Goal: Contribute content: Contribute content

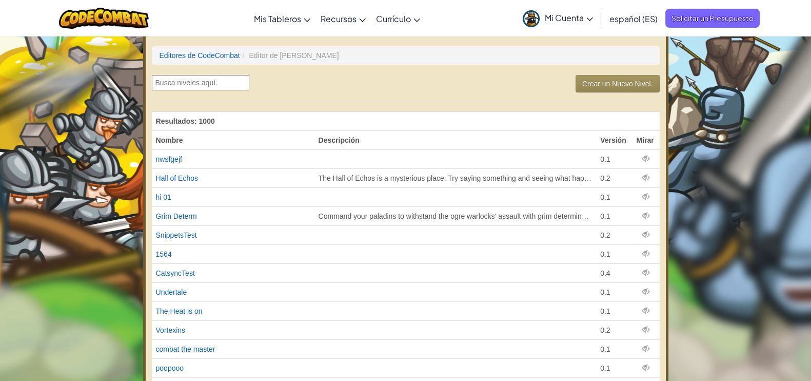
click at [579, 81] on link "Crear un Nuevo Nivel." at bounding box center [617, 83] width 84 height 17
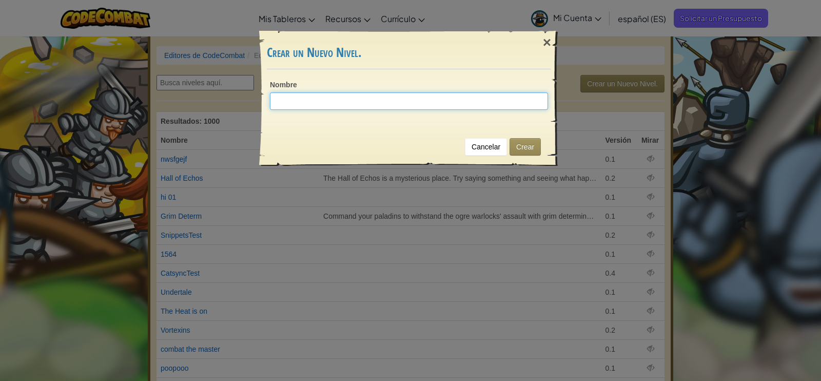
paste input "intro_html_css"
type input "pelea_html_css"
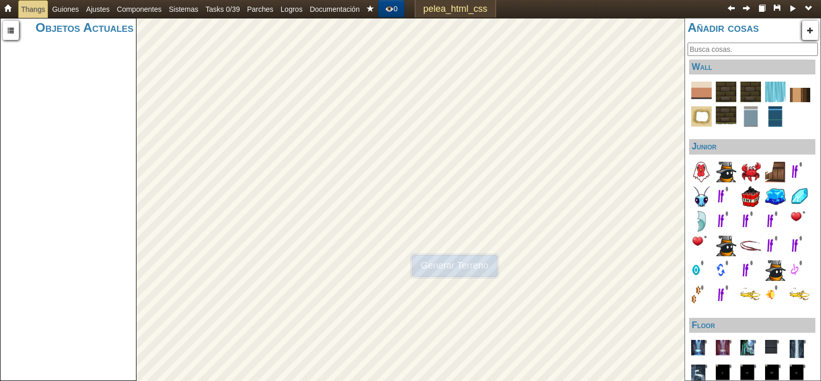
click at [441, 265] on button "Generar Terreno" at bounding box center [454, 265] width 88 height 25
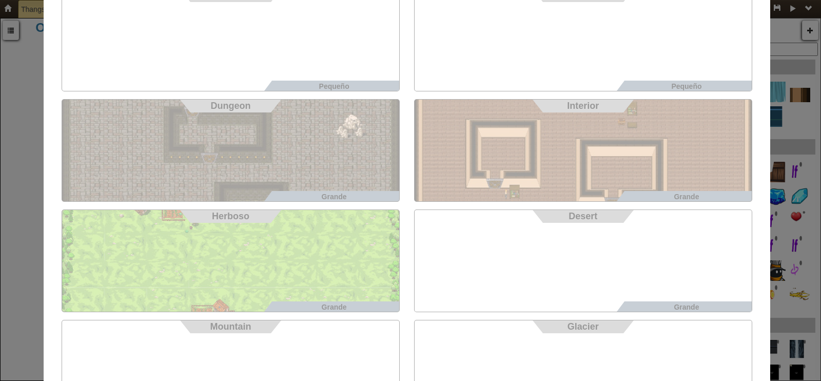
scroll to position [335, 0]
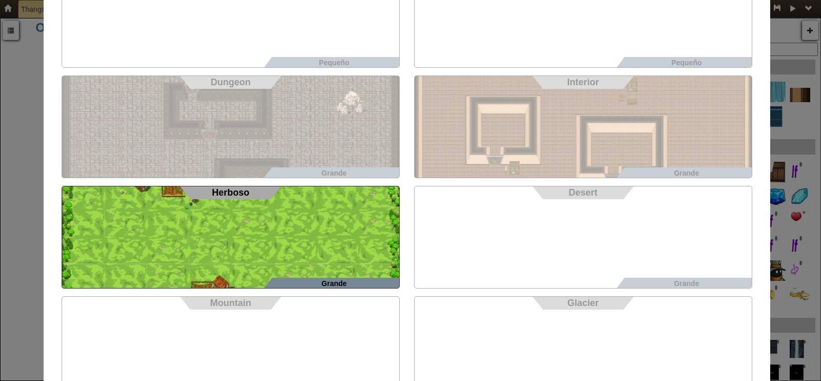
click at [290, 270] on div "Grande Herboso" at bounding box center [231, 237] width 338 height 103
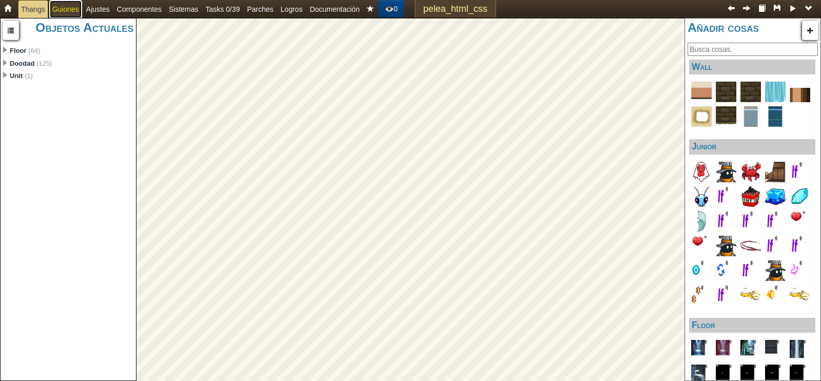
click at [74, 3] on link "Guiones" at bounding box center [65, 9] width 33 height 18
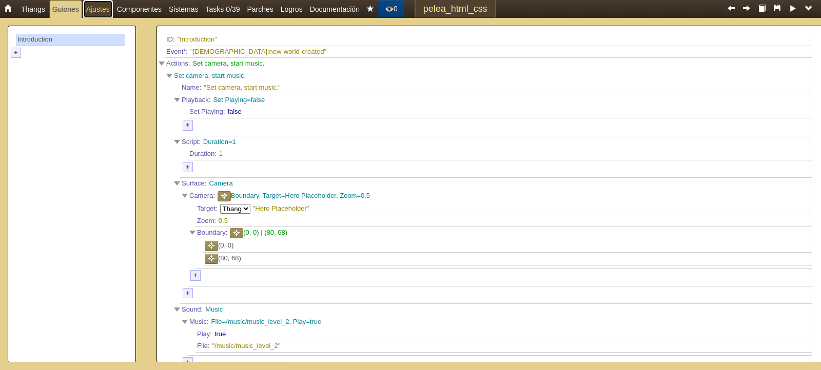
click at [96, 6] on link "Ajustes" at bounding box center [98, 9] width 30 height 18
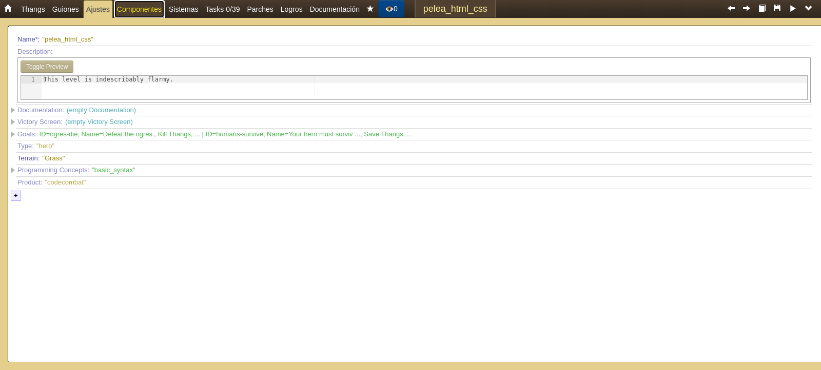
click at [144, 15] on link "Componentes" at bounding box center [139, 9] width 51 height 18
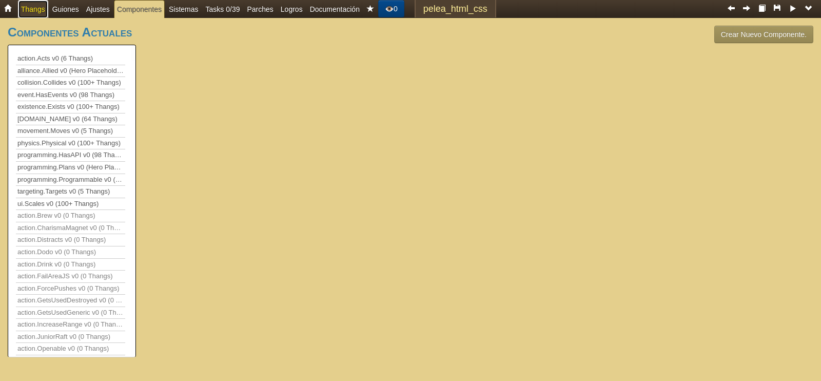
click at [39, 12] on link "Thangs" at bounding box center [33, 9] width 30 height 18
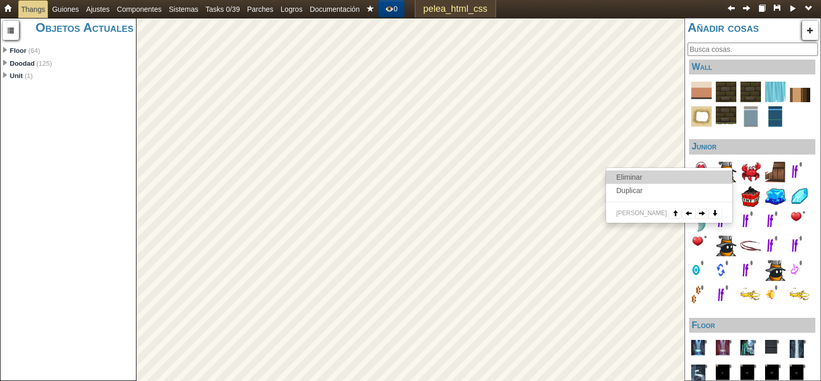
click at [641, 175] on link "Eliminar" at bounding box center [669, 176] width 126 height 13
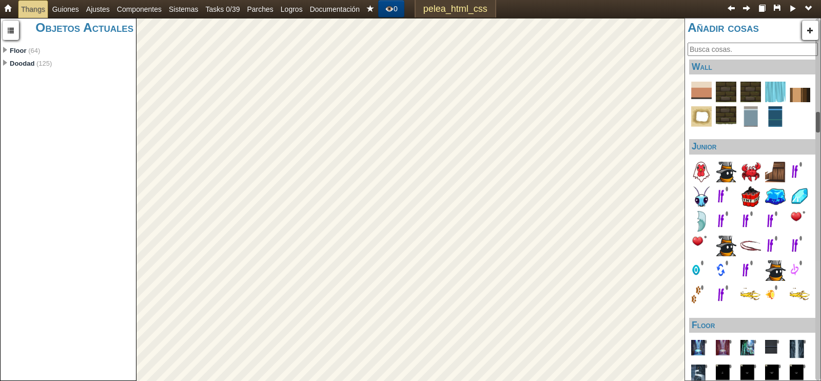
click at [810, 122] on div at bounding box center [817, 199] width 5 height 362
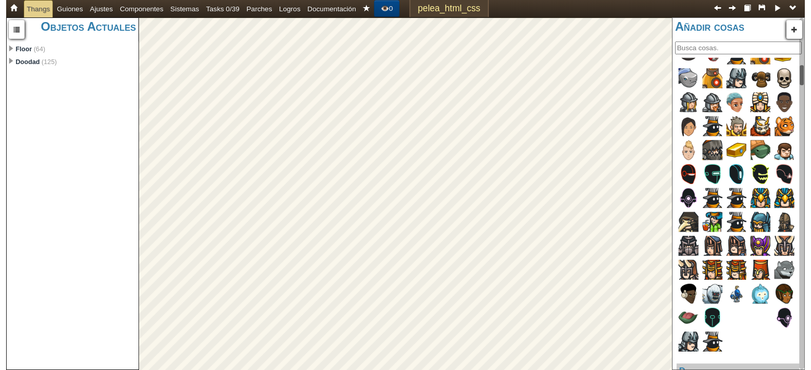
scroll to position [861, 0]
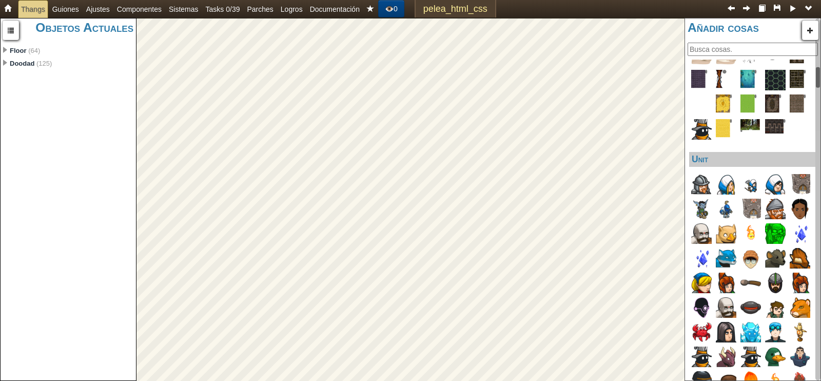
drag, startPoint x: 818, startPoint y: 122, endPoint x: 818, endPoint y: 114, distance: 7.7
click at [810, 114] on div at bounding box center [817, 199] width 5 height 362
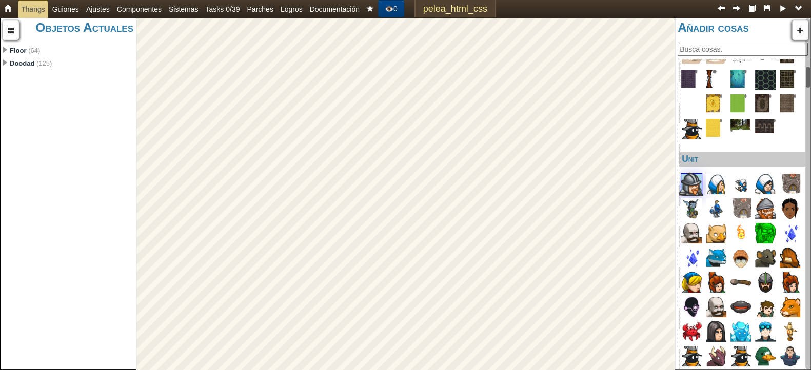
click at [391, 207] on div "Objetos Actuales undefined (189) Floor: object object Floor (64) Doodad: object…" at bounding box center [405, 194] width 811 height 352
click at [721, 183] on img at bounding box center [716, 184] width 25 height 25
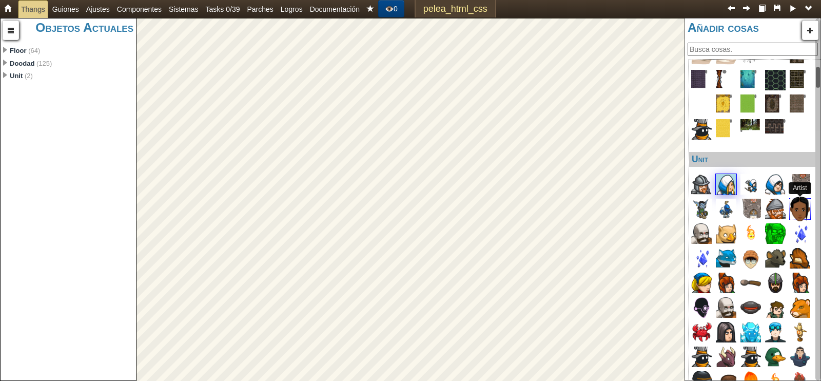
click at [805, 212] on div "Wall Junior Floor Unit Doodad Misc Hero Junior Hero Missile" at bounding box center [752, 234] width 130 height 356
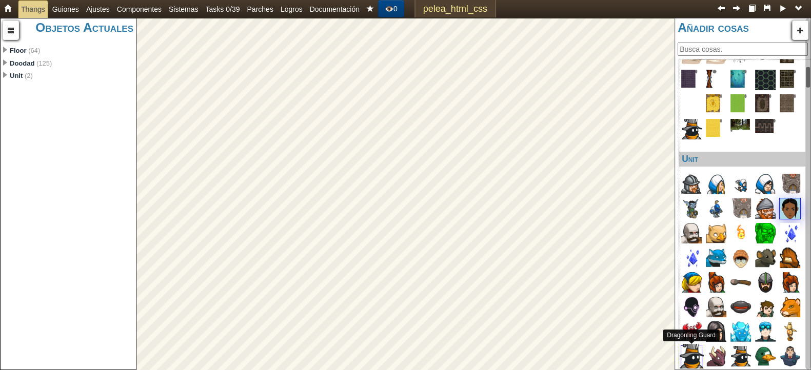
click at [695, 353] on img at bounding box center [691, 356] width 25 height 25
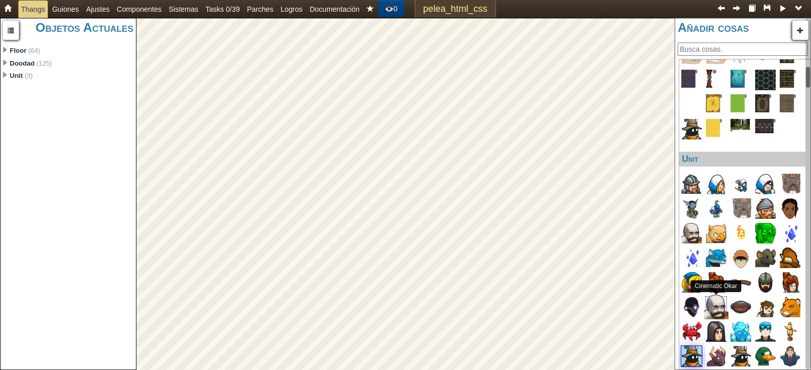
click at [710, 310] on img at bounding box center [716, 307] width 25 height 25
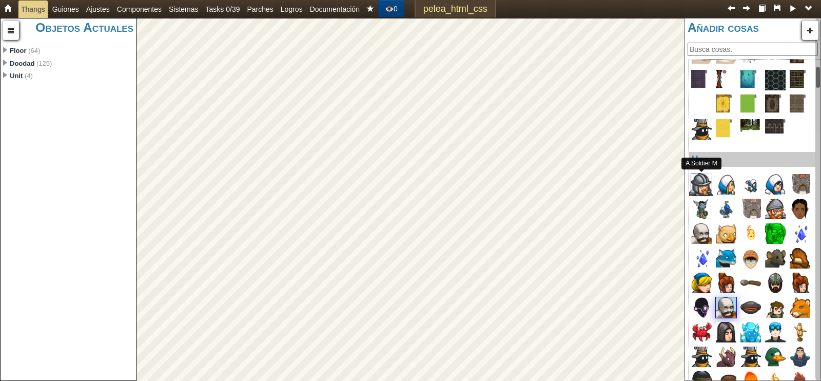
click at [698, 187] on img at bounding box center [701, 184] width 25 height 25
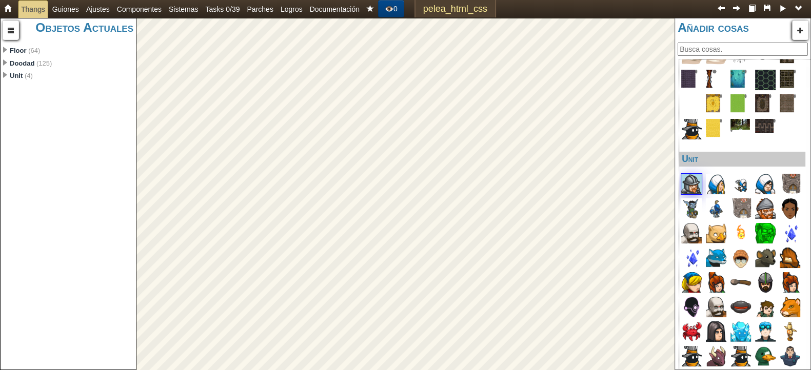
scroll to position [0, 18]
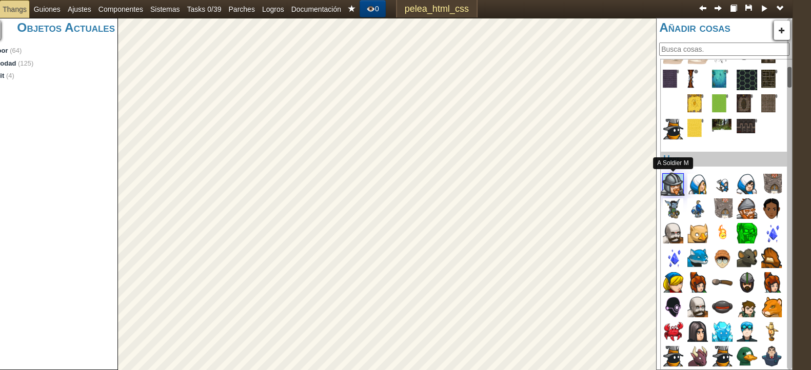
click at [667, 191] on img at bounding box center [673, 184] width 25 height 25
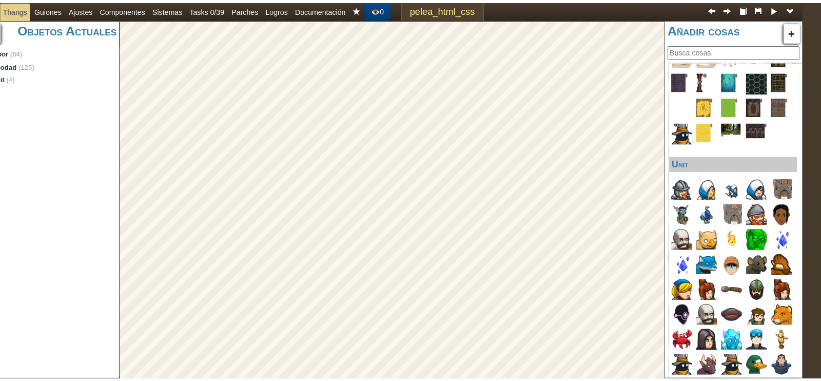
scroll to position [0, 0]
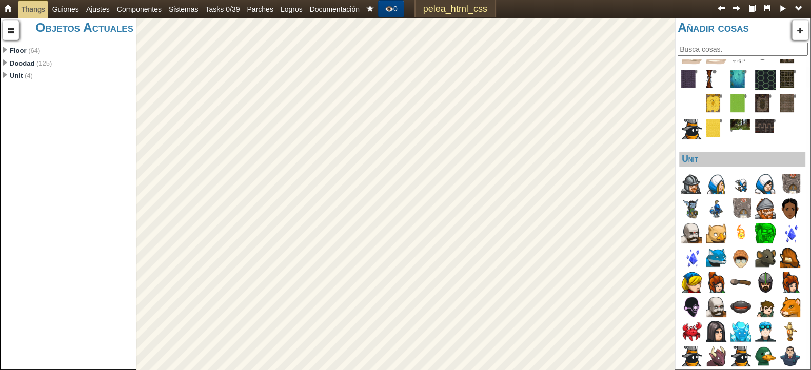
click at [675, 256] on div "Añadir cosas Wall Junior Floor Unit Doodad Misc Hero Junior Hero Missile" at bounding box center [742, 194] width 136 height 352
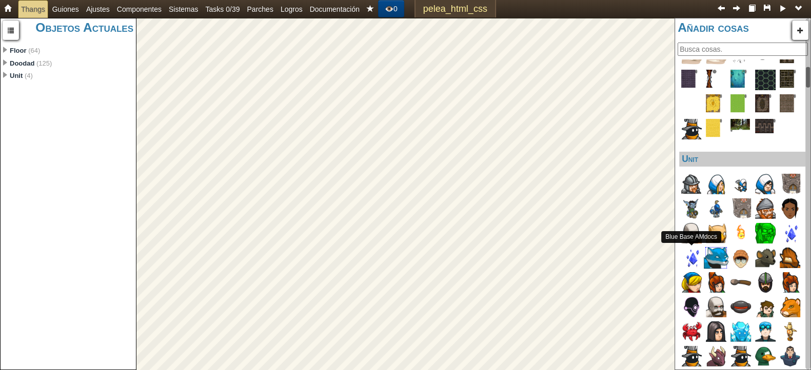
drag, startPoint x: 674, startPoint y: 256, endPoint x: 706, endPoint y: 262, distance: 31.8
click at [706, 262] on div "Añadir cosas Wall Junior Floor Unit Doodad Misc Hero Junior Hero Missile" at bounding box center [742, 194] width 136 height 352
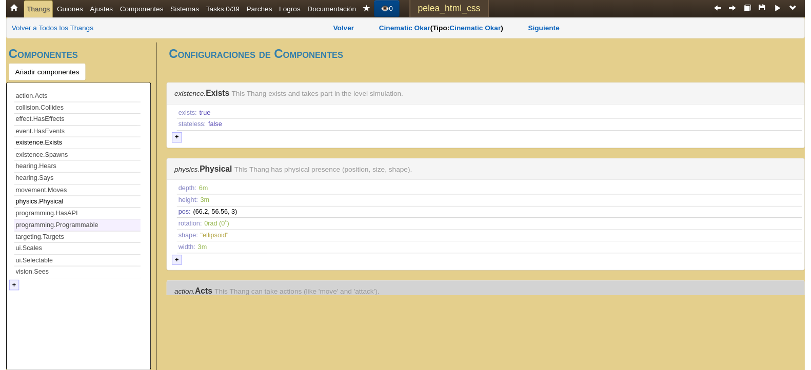
scroll to position [798, 0]
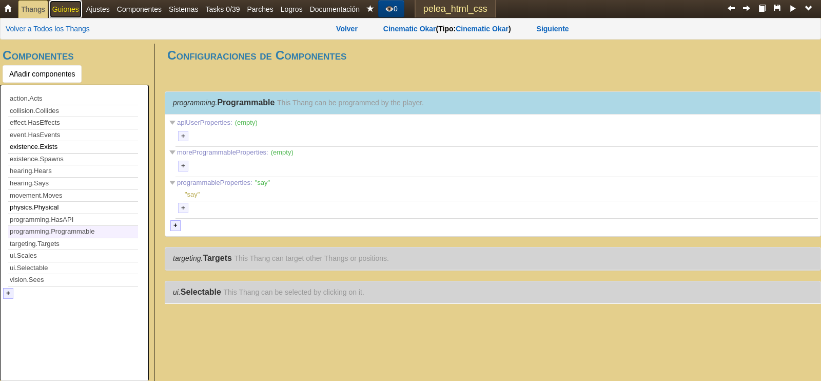
click at [66, 5] on link "Guiones" at bounding box center [65, 9] width 33 height 18
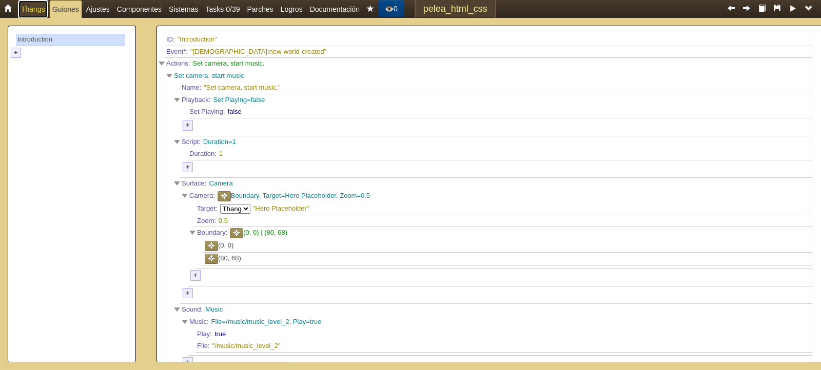
click at [29, 7] on link "Thangs" at bounding box center [33, 9] width 30 height 18
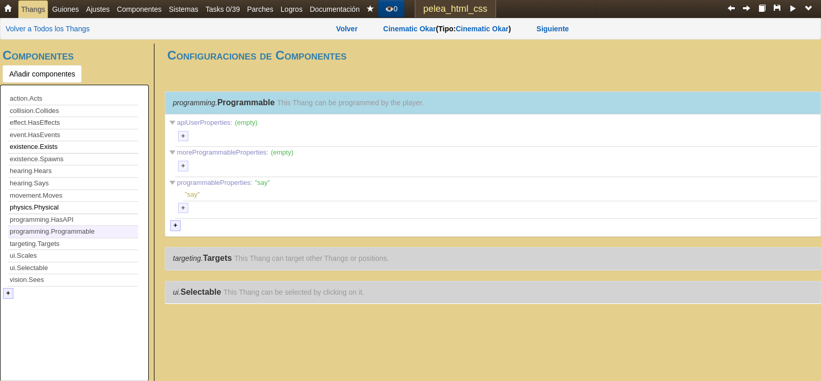
click at [26, 19] on div "Volver a Todos los Thangs Volver Cinematic Okar Cinematic Okar ( Tipo : Cinemat…" at bounding box center [410, 29] width 821 height 22
click at [25, 22] on div "Volver a Todos los Thangs Volver Cinematic Okar Cinematic Okar ( Tipo : Cinemat…" at bounding box center [410, 29] width 821 height 22
click at [23, 26] on link "Volver a Todos los Thangs" at bounding box center [48, 29] width 84 height 10
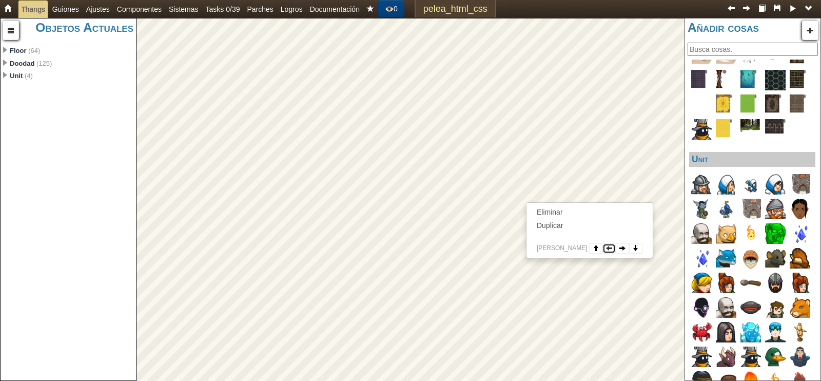
click at [602, 247] on button at bounding box center [608, 248] width 13 height 10
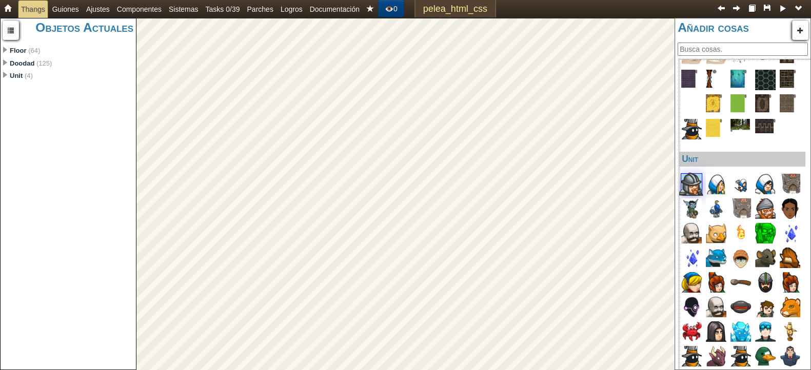
click at [402, 245] on div "Objetos Actuales undefined (193) Floor: object object Floor (64) Doodad: object…" at bounding box center [405, 194] width 811 height 352
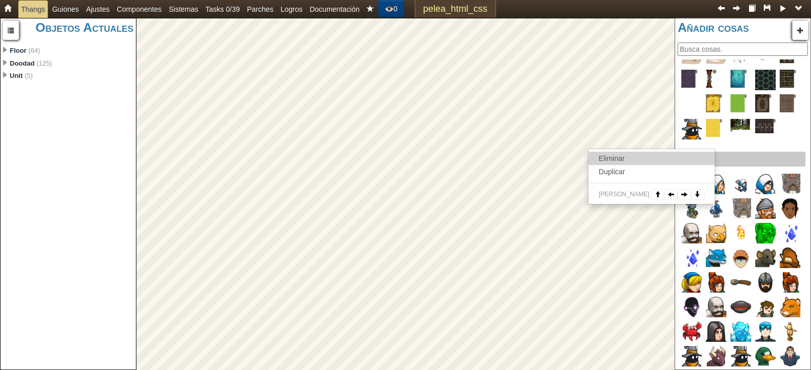
click at [607, 161] on link "Eliminar" at bounding box center [651, 158] width 126 height 13
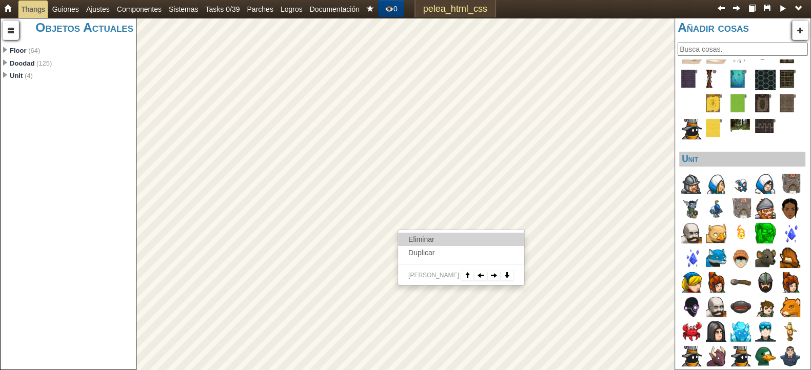
click at [432, 241] on link "Eliminar" at bounding box center [461, 239] width 126 height 13
click at [427, 247] on link "Eliminar" at bounding box center [462, 242] width 126 height 13
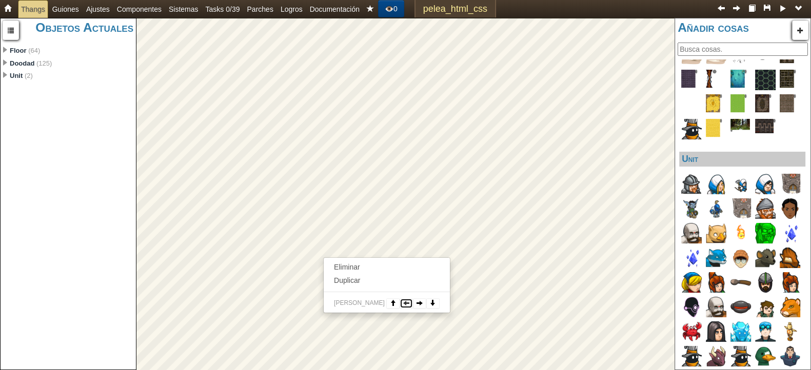
click at [400, 301] on button at bounding box center [406, 304] width 13 height 10
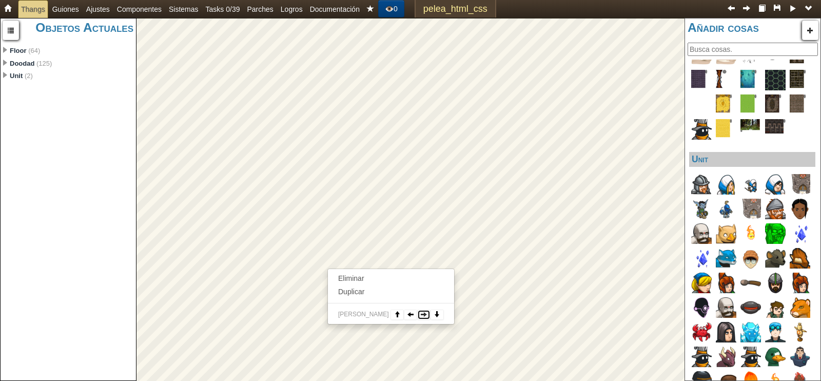
click at [421, 311] on span at bounding box center [424, 314] width 6 height 6
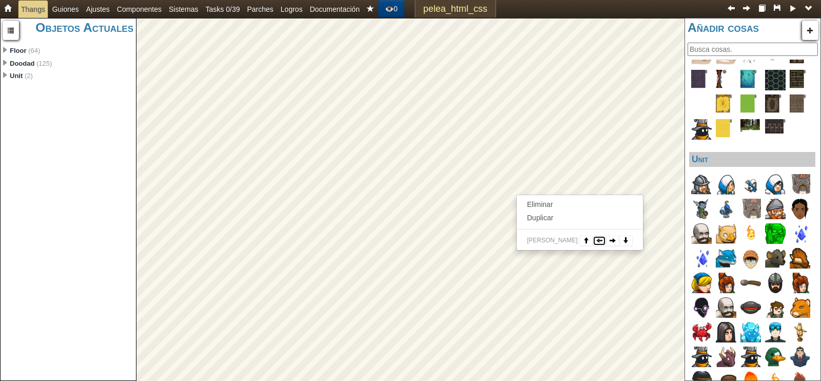
click at [592, 241] on button at bounding box center [598, 240] width 13 height 10
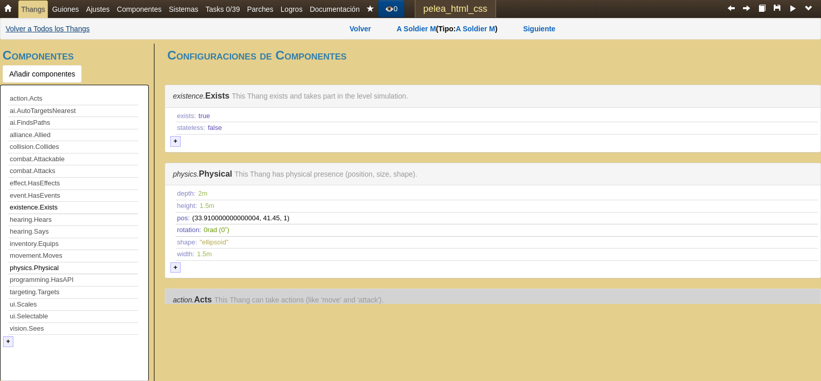
click at [35, 30] on link "Volver a Todos los Thangs" at bounding box center [48, 29] width 84 height 10
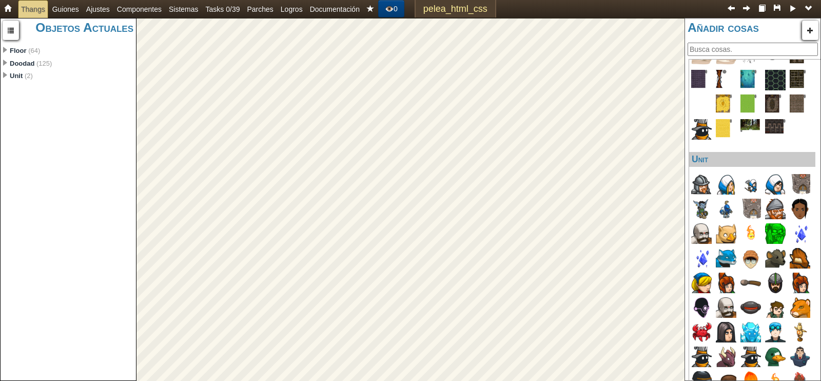
click at [810, 0] on html "Thangs Guiones Ajustes Componentes Sistemas Tasks 0/39 Parches Logros Documenta…" at bounding box center [410, 0] width 821 height 0
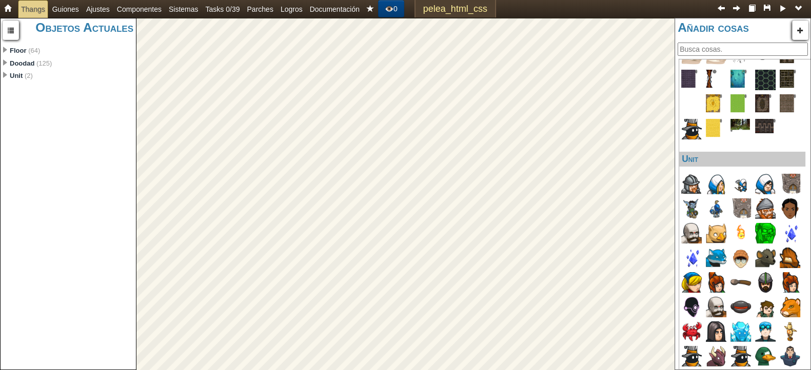
scroll to position [9, 0]
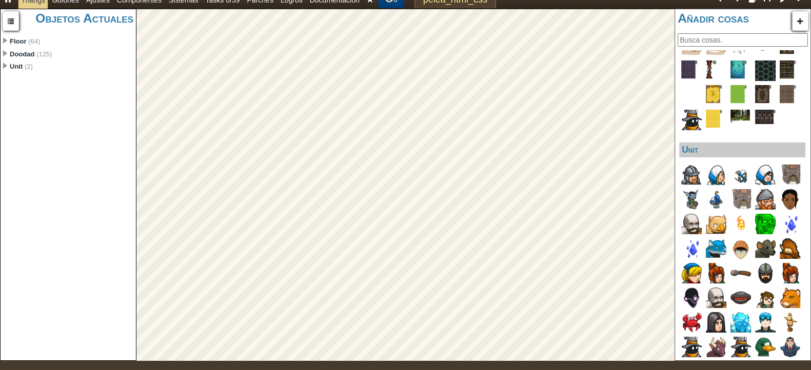
click at [703, 160] on div "Objetos Actuales undefined (191) Floor: object object Floor (64) Doodad: object…" at bounding box center [405, 185] width 811 height 352
